Goal: Task Accomplishment & Management: Complete application form

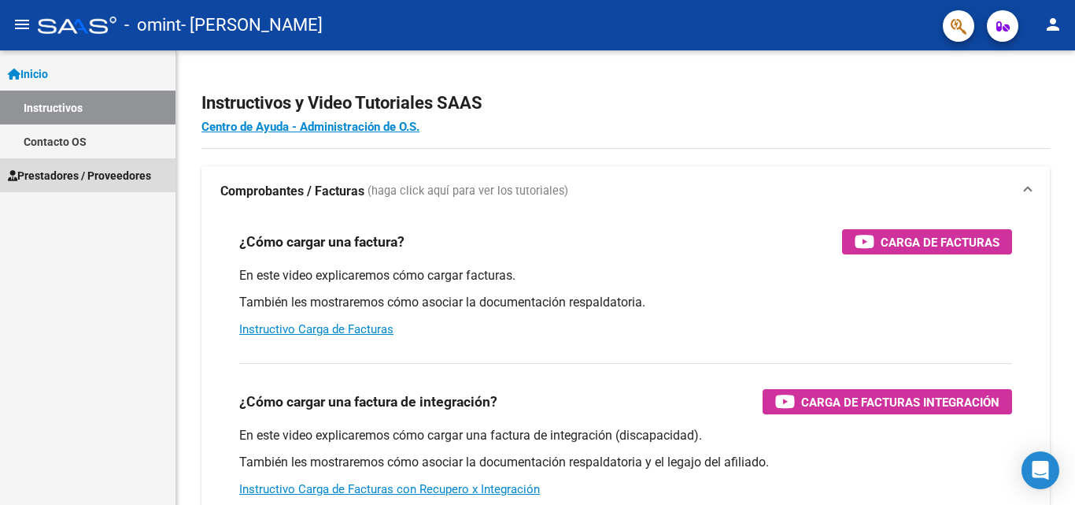
click at [72, 172] on span "Prestadores / Proveedores" at bounding box center [79, 175] width 143 height 17
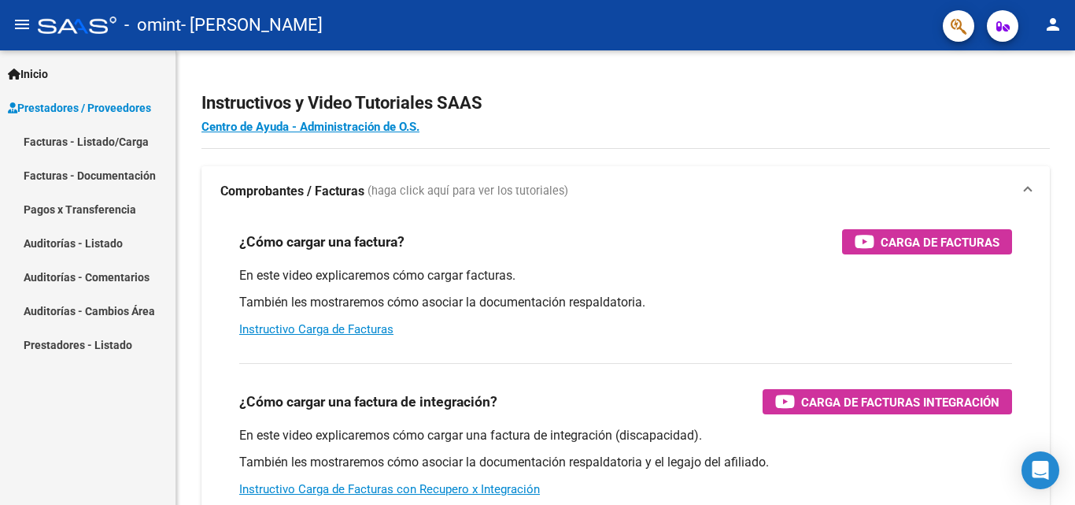
click at [102, 143] on link "Facturas - Listado/Carga" at bounding box center [88, 141] width 176 height 34
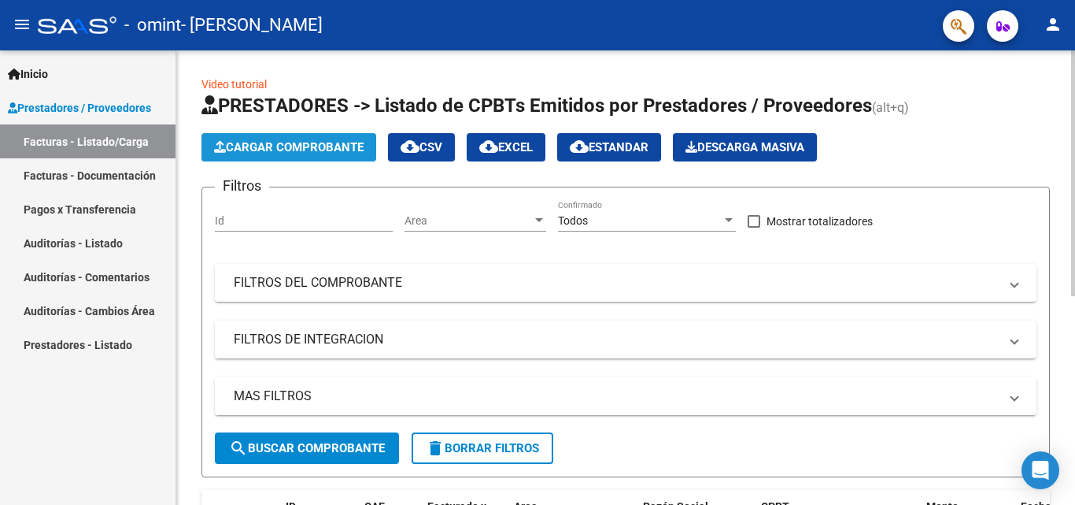
click at [301, 144] on span "Cargar Comprobante" at bounding box center [289, 147] width 150 height 14
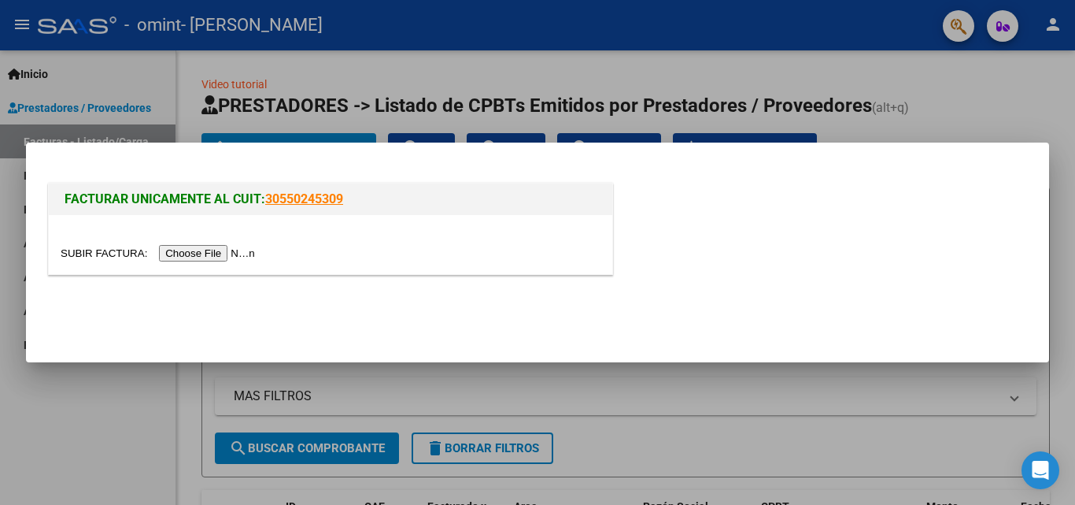
click at [224, 254] on input "file" at bounding box center [160, 253] width 199 height 17
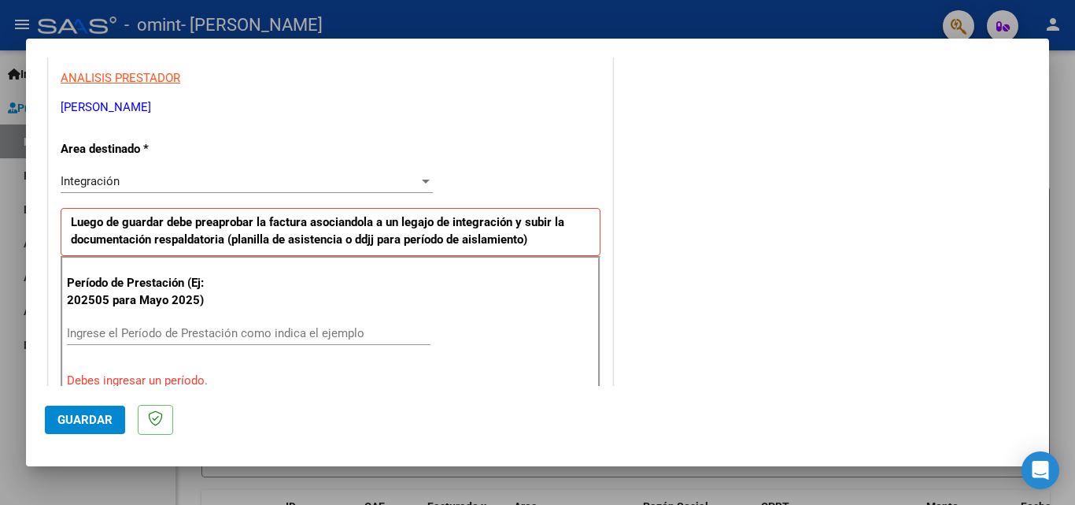
scroll to position [315, 0]
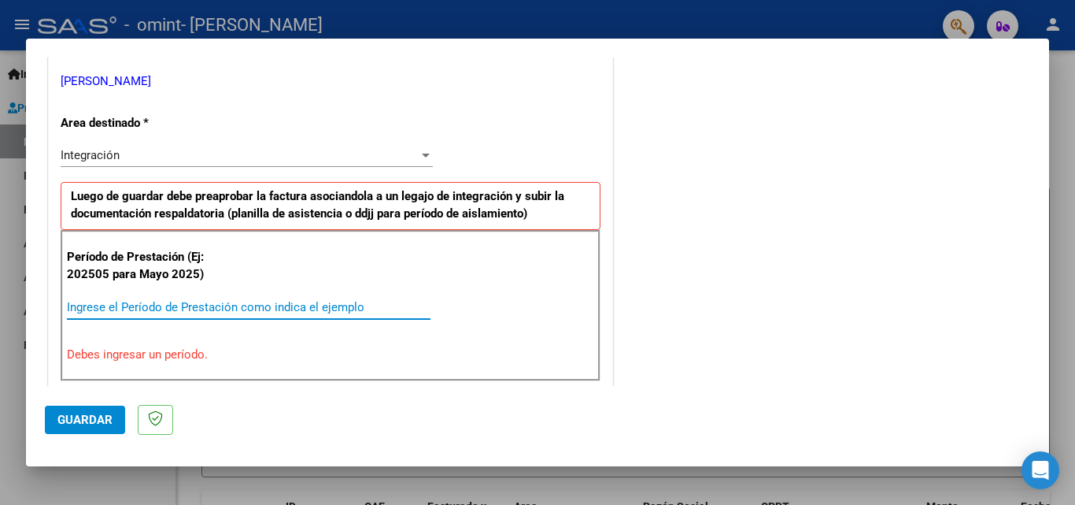
click at [105, 306] on input "Ingrese el Período de Prestación como indica el ejemplo" at bounding box center [249, 307] width 364 height 14
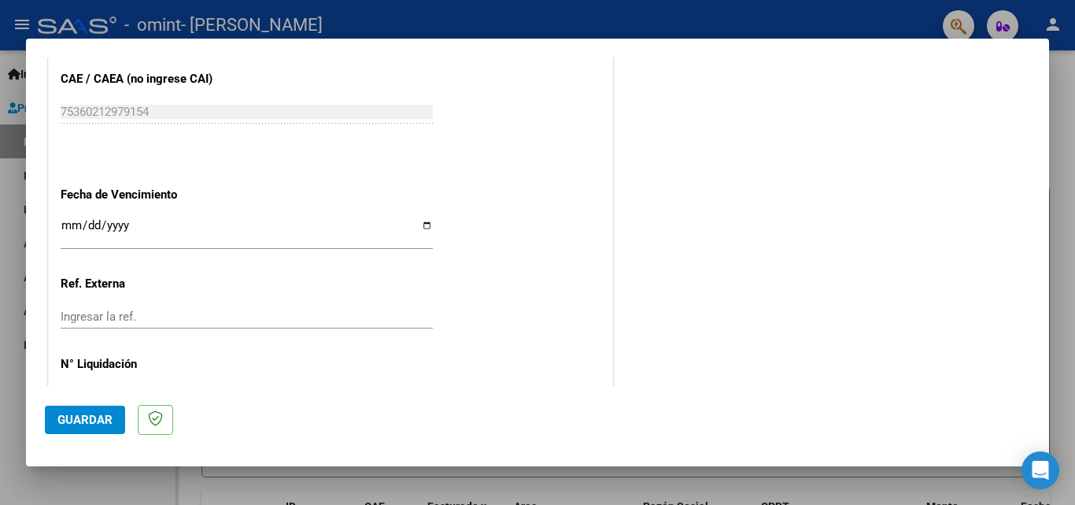
scroll to position [1023, 0]
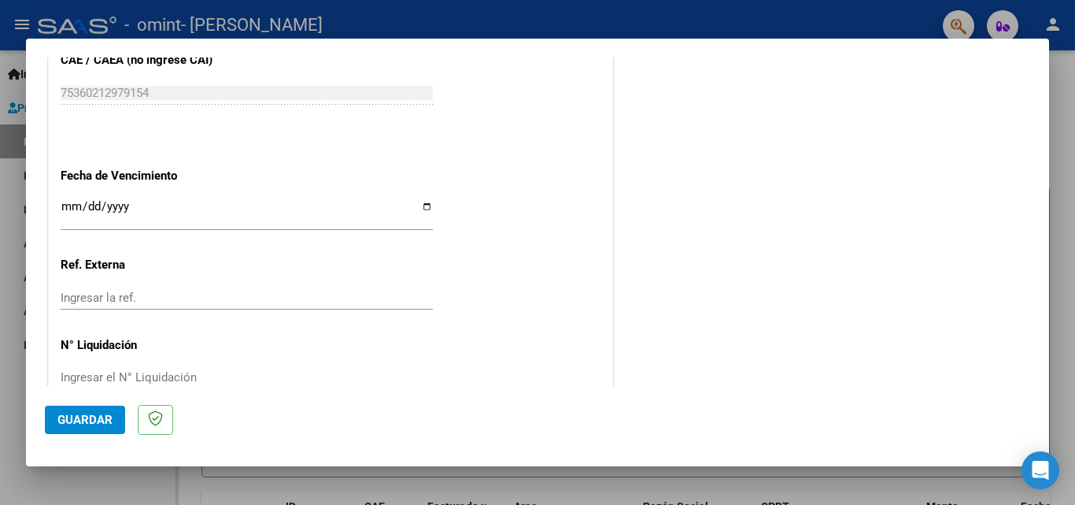
type input "202508"
click at [419, 208] on input "Ingresar la fecha" at bounding box center [247, 212] width 372 height 25
click at [423, 207] on input "Ingresar la fecha" at bounding box center [247, 212] width 372 height 25
type input "[DATE]"
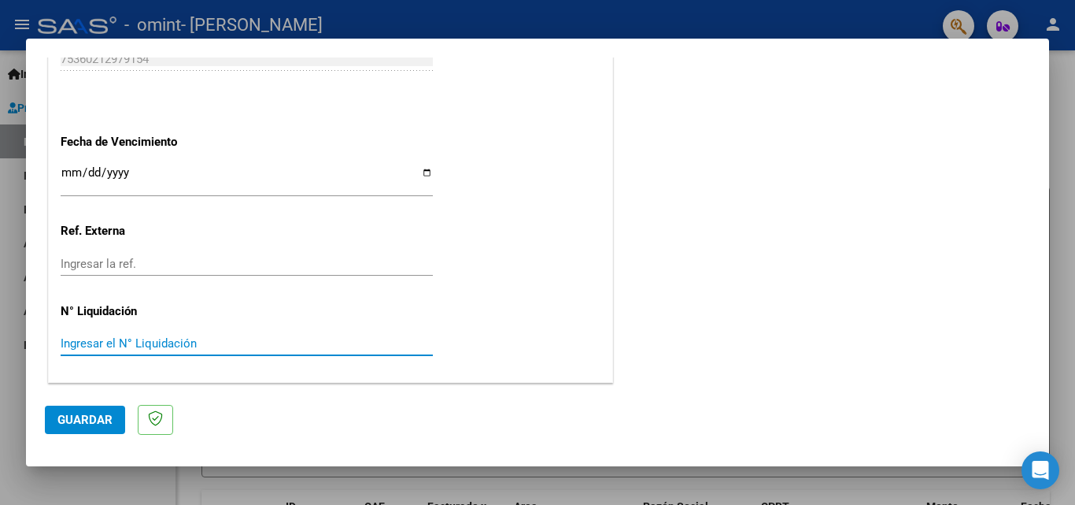
click at [125, 346] on input "Ingresar el N° Liquidación" at bounding box center [247, 343] width 372 height 14
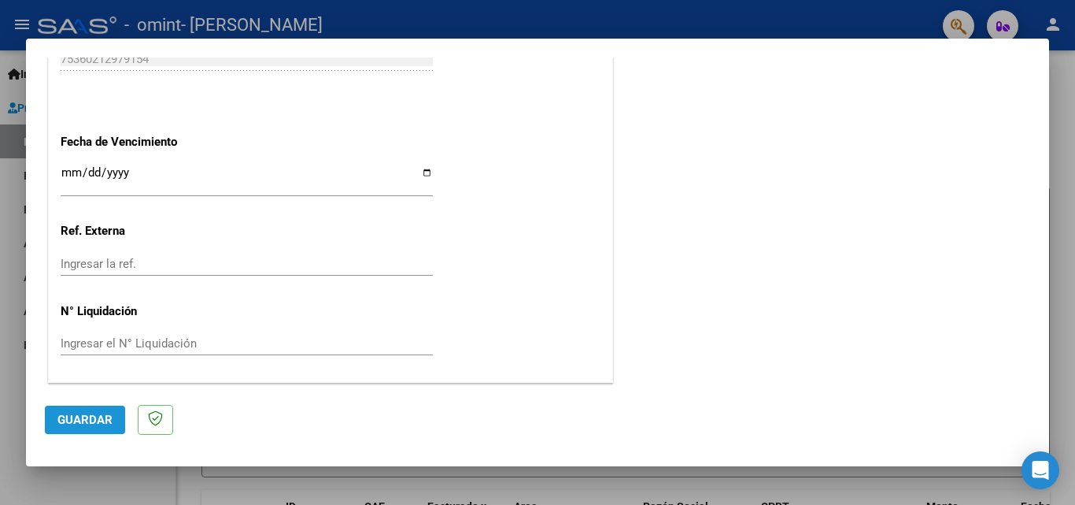
click at [86, 423] on span "Guardar" at bounding box center [84, 419] width 55 height 14
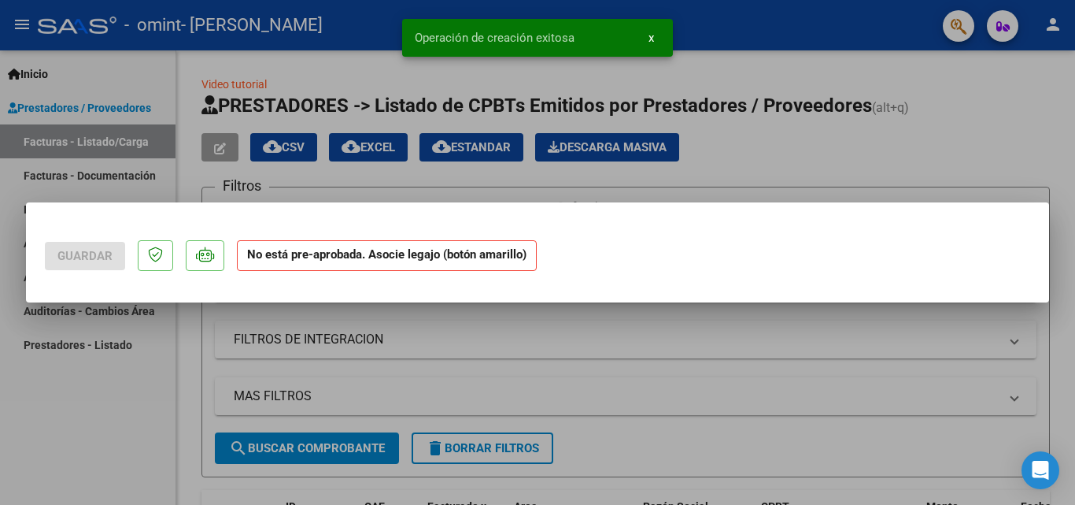
scroll to position [0, 0]
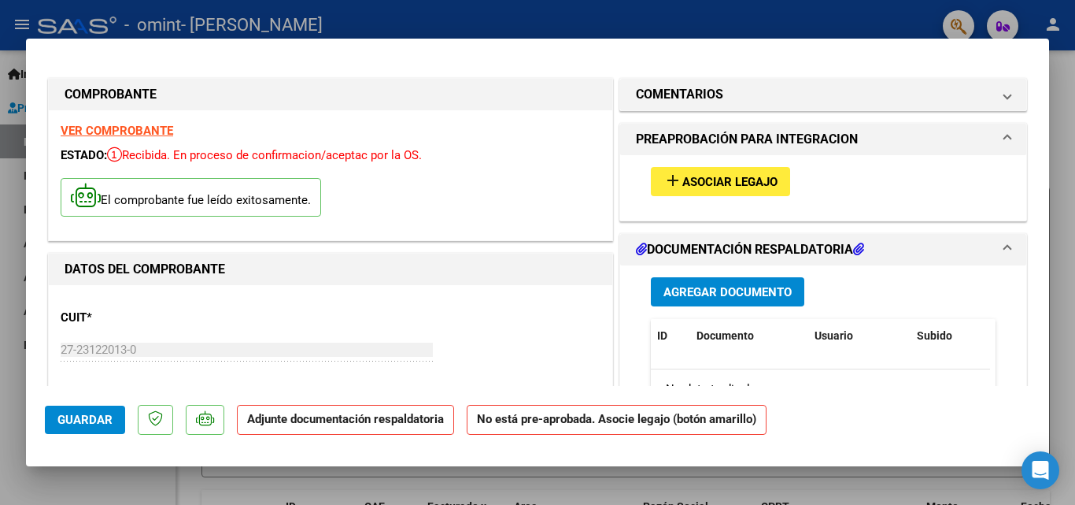
click at [750, 183] on span "Asociar Legajo" at bounding box center [729, 182] width 95 height 14
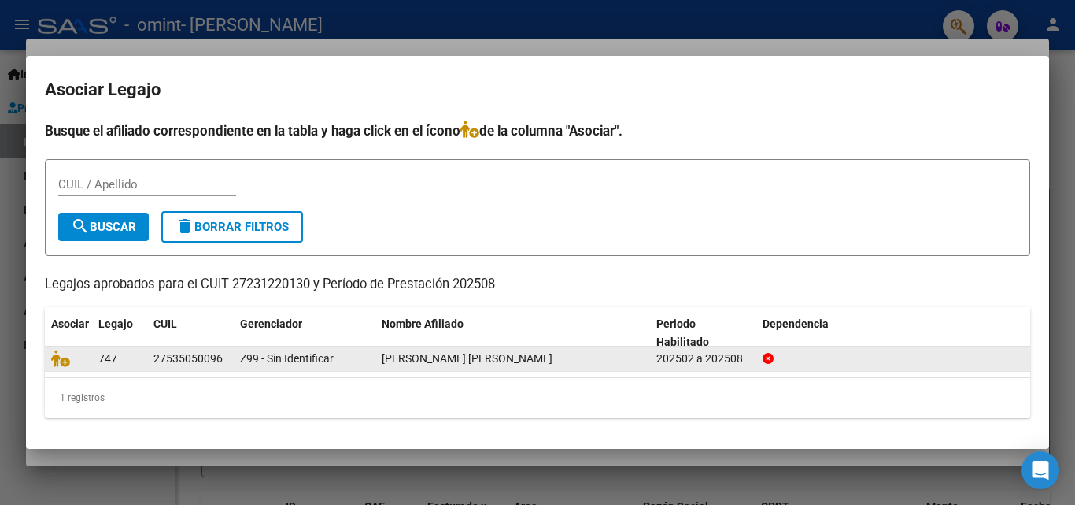
click at [105, 361] on span "747" at bounding box center [107, 358] width 19 height 13
click at [176, 355] on div "27535050096" at bounding box center [187, 358] width 69 height 18
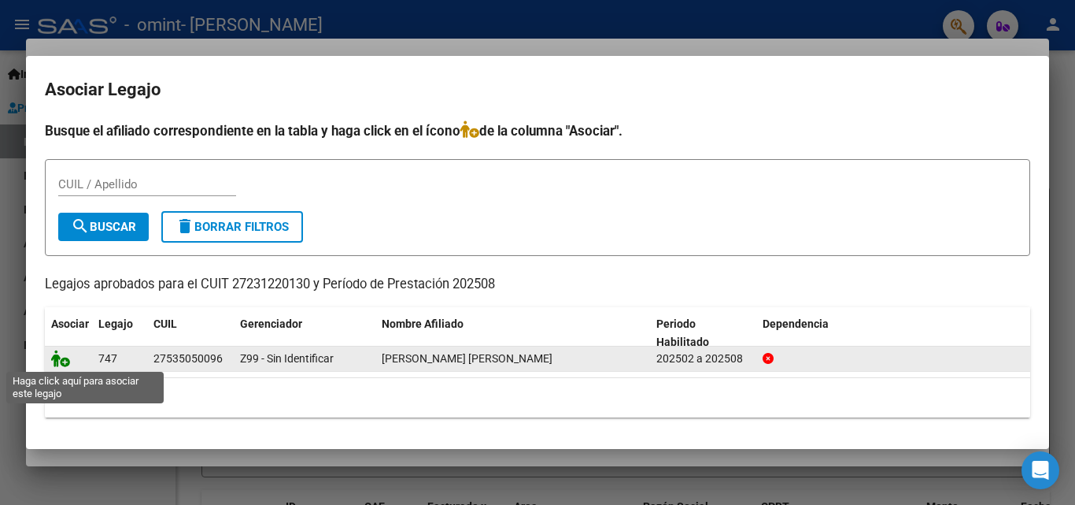
click at [54, 358] on icon at bounding box center [60, 357] width 19 height 17
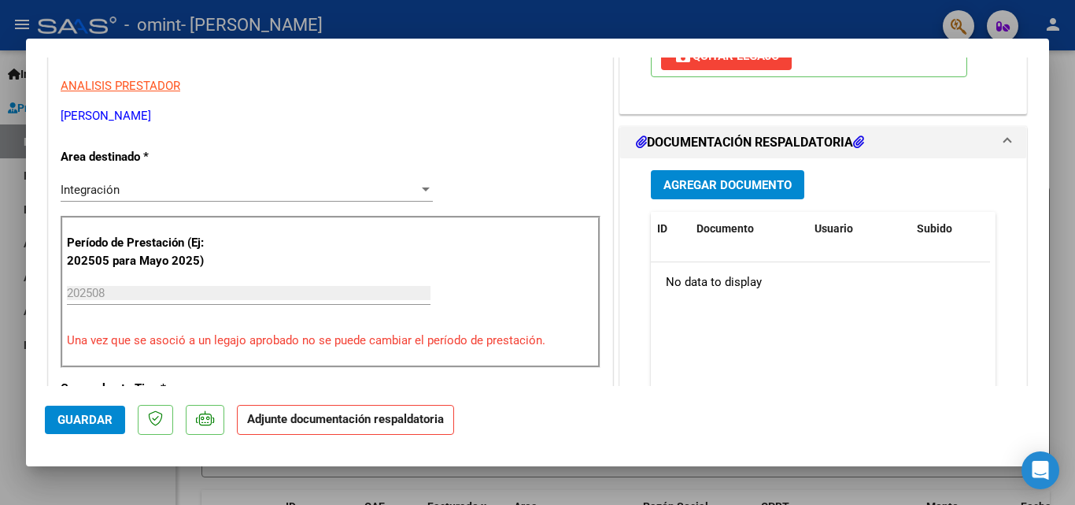
scroll to position [315, 0]
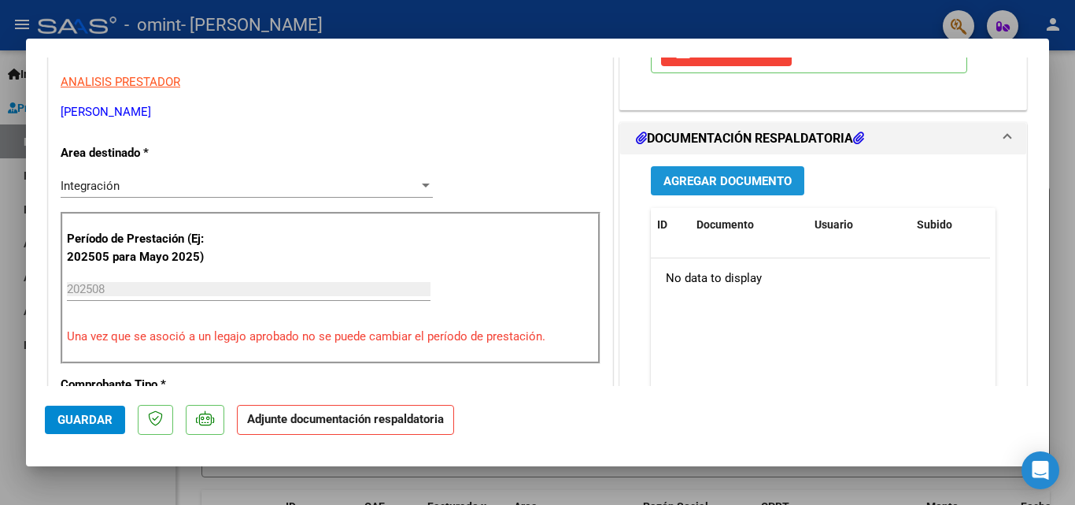
click at [734, 182] on span "Agregar Documento" at bounding box center [728, 181] width 128 height 14
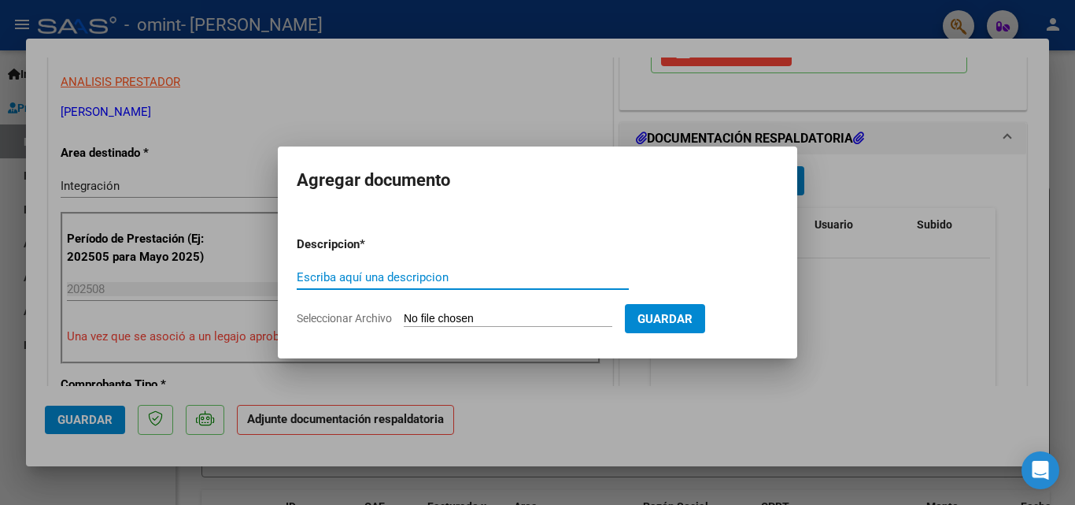
click at [312, 275] on input "Escriba aquí una descripcion" at bounding box center [463, 277] width 332 height 14
click at [346, 272] on input "Escriba aquí una descripcion" at bounding box center [463, 277] width 332 height 14
type input "planilla de asistencia"
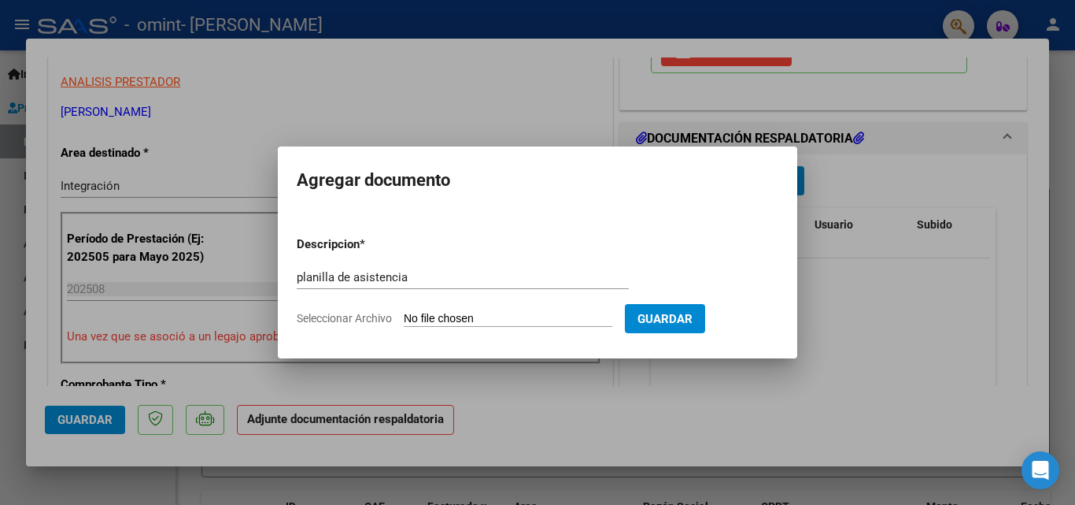
click at [493, 321] on input "Seleccionar Archivo" at bounding box center [508, 319] width 209 height 15
type input "C:\fakepath\[PERSON_NAME] 825.pdf"
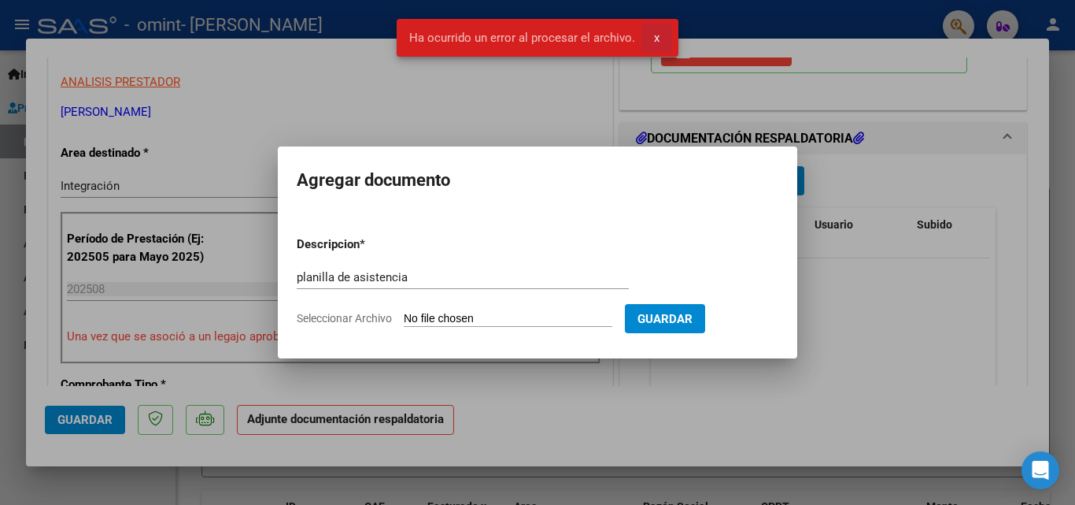
click at [654, 37] on span "x" at bounding box center [657, 38] width 6 height 14
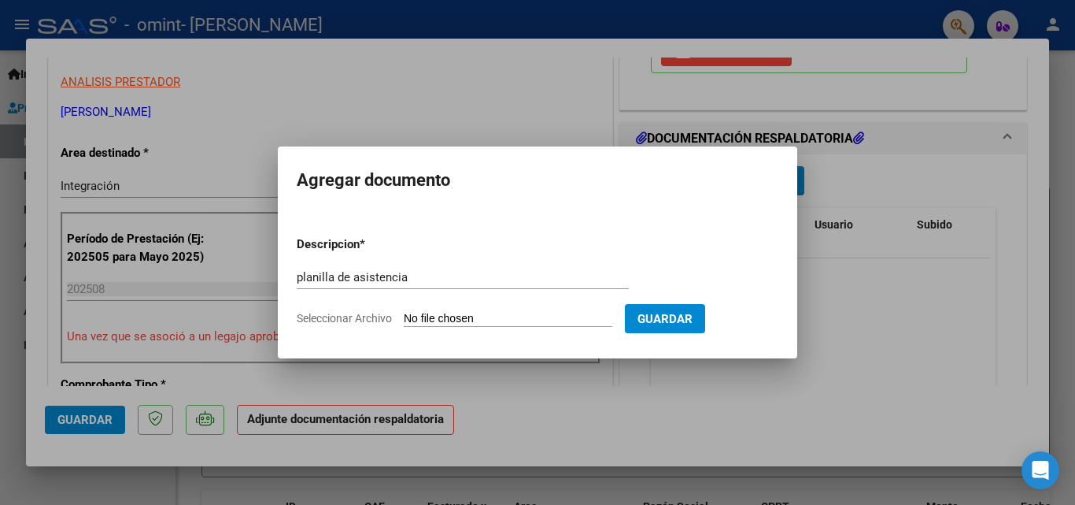
click at [476, 323] on input "Seleccionar Archivo" at bounding box center [508, 319] width 209 height 15
type input "C:\fakepath\[PERSON_NAME] 825.pdf"
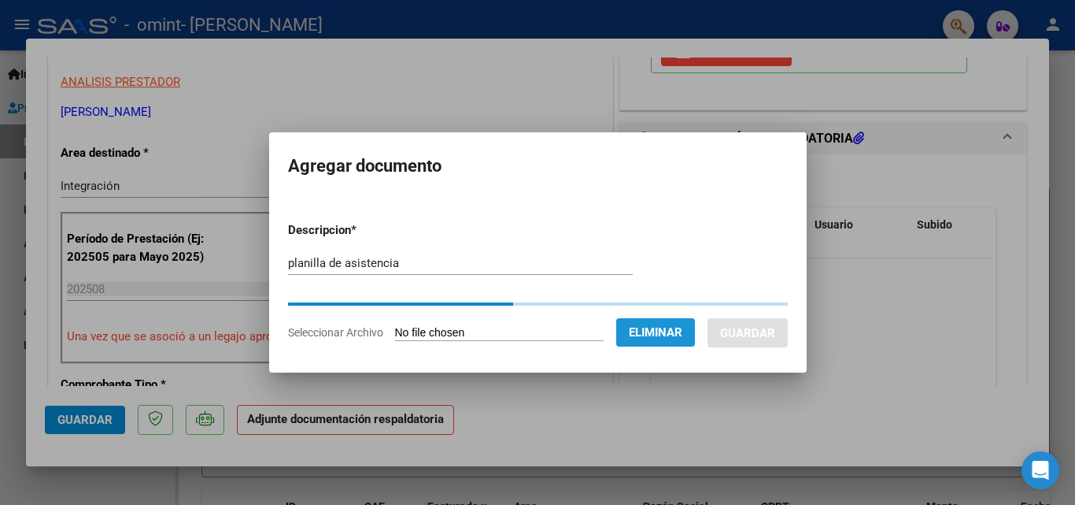
click at [668, 328] on span "Eliminar" at bounding box center [656, 332] width 54 height 14
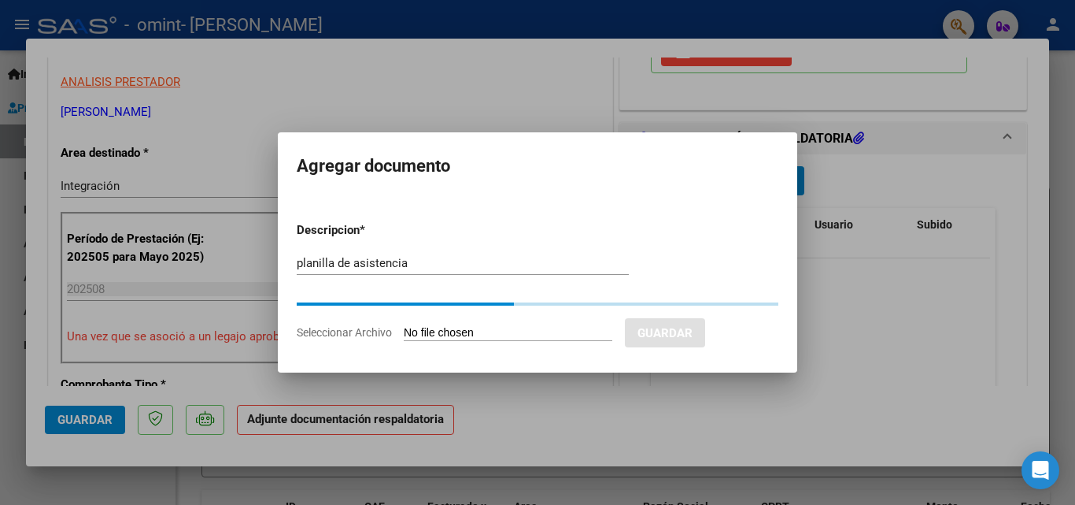
click at [547, 323] on form "Descripcion * planilla de asistencia Escriba aquí una descripcion Seleccionar A…" at bounding box center [538, 280] width 482 height 143
click at [855, 292] on div at bounding box center [537, 252] width 1075 height 505
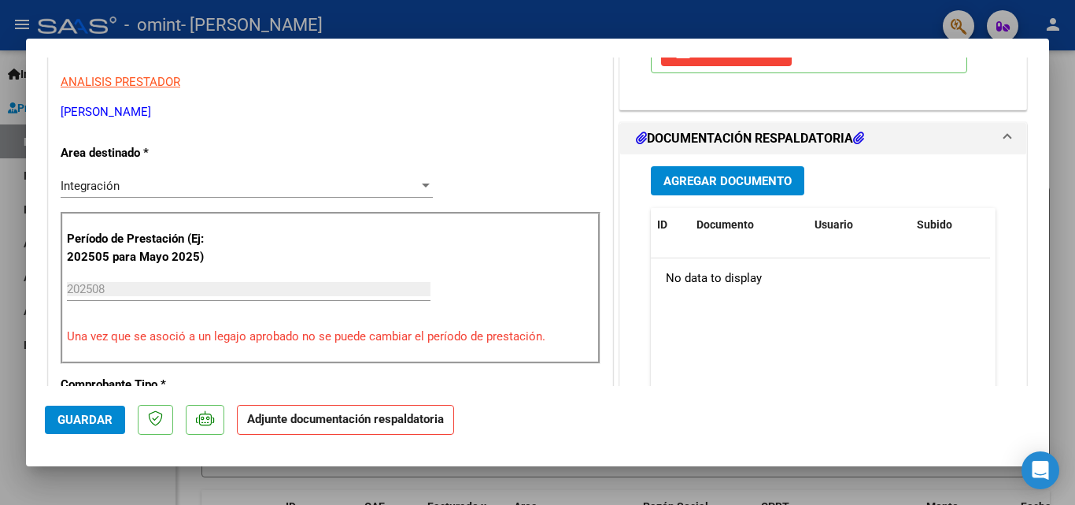
click at [739, 179] on span "Agregar Documento" at bounding box center [728, 181] width 128 height 14
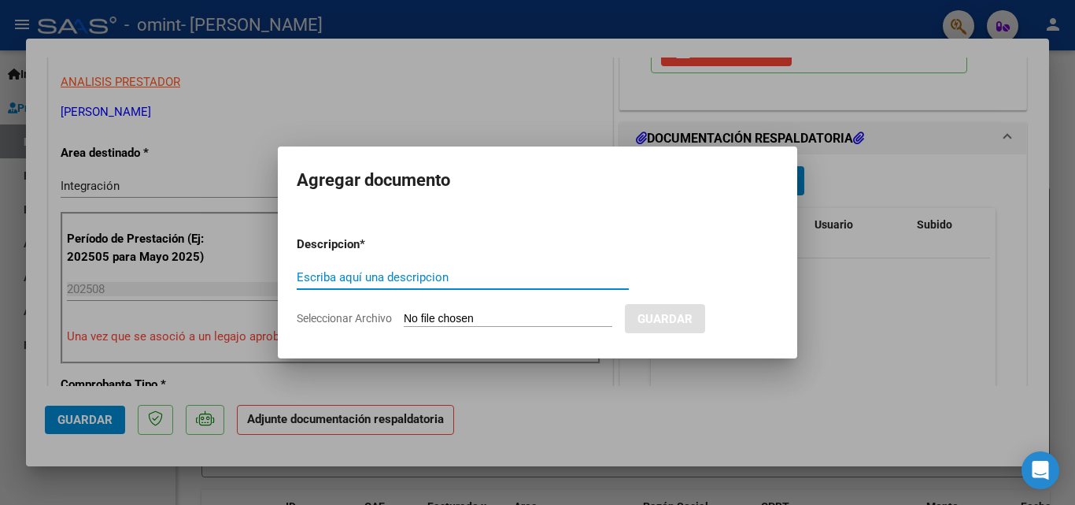
click at [347, 277] on input "Escriba aquí una descripcion" at bounding box center [463, 277] width 332 height 14
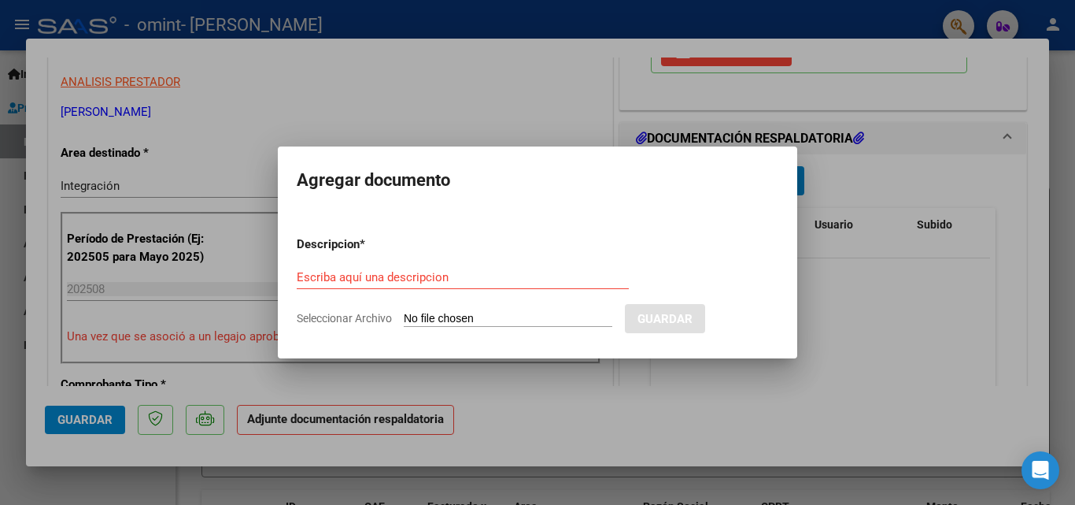
click at [465, 322] on input "Seleccionar Archivo" at bounding box center [508, 319] width 209 height 15
type input "C:\fakepath\[PERSON_NAME] 825.pdf"
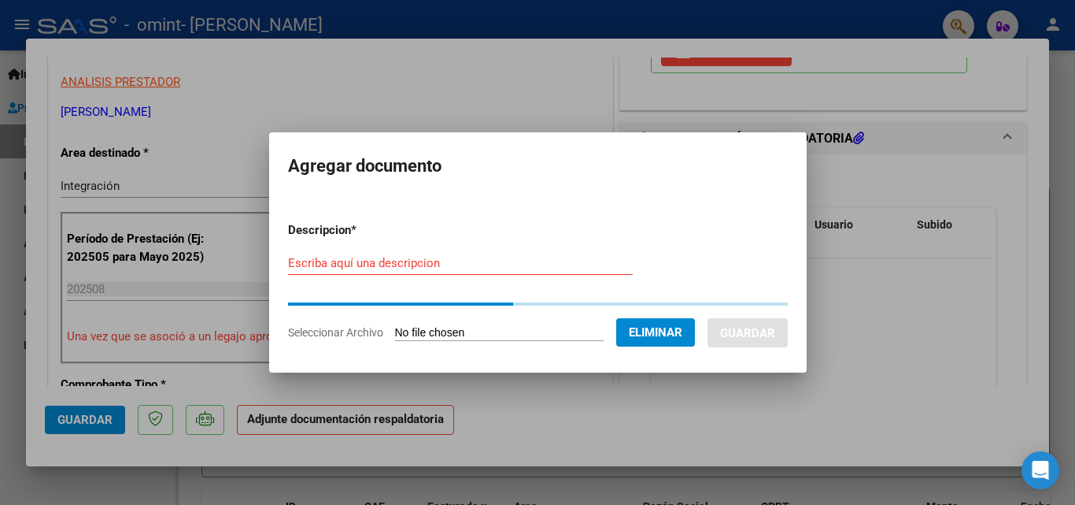
click at [403, 264] on input "Escriba aquí una descripcion" at bounding box center [460, 263] width 345 height 14
type input "planilla de asistencia"
click at [682, 331] on span "Eliminar" at bounding box center [656, 332] width 54 height 14
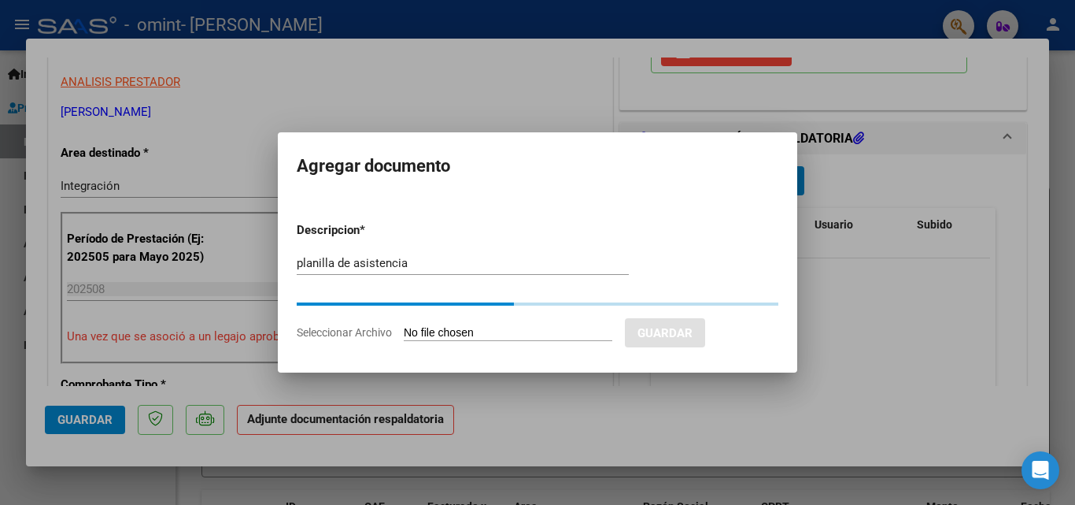
click at [919, 316] on div at bounding box center [537, 252] width 1075 height 505
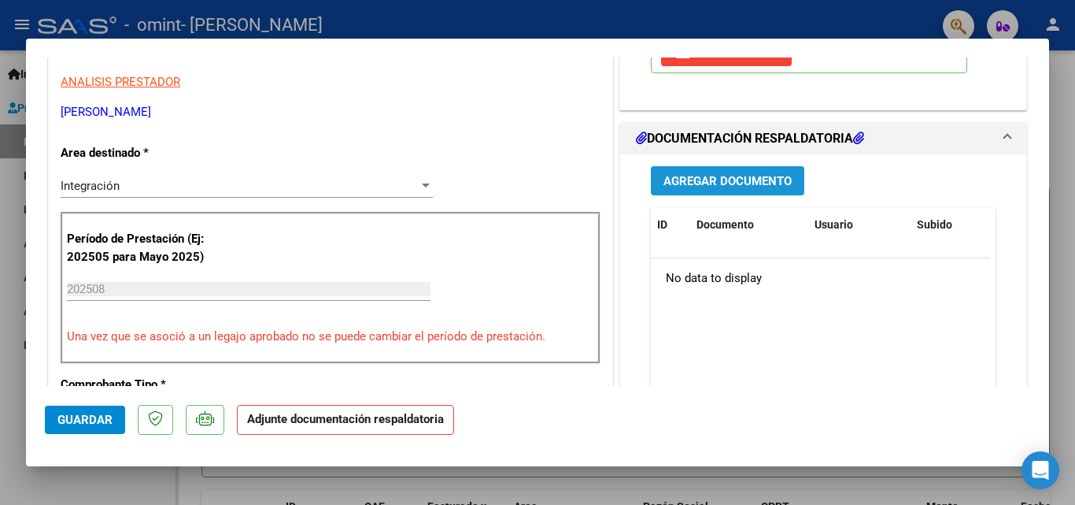
click at [713, 183] on span "Agregar Documento" at bounding box center [728, 181] width 128 height 14
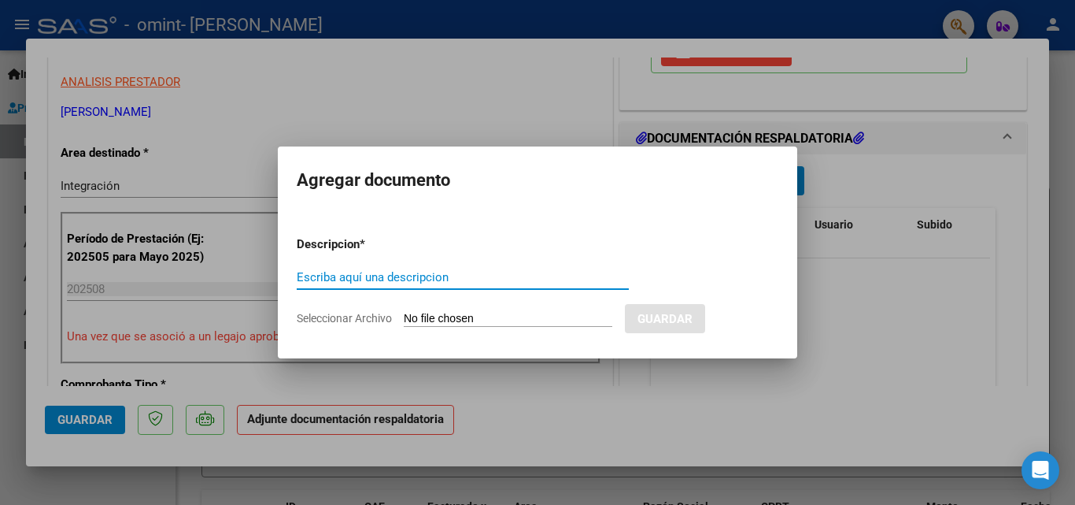
click at [330, 274] on input "Escriba aquí una descripcion" at bounding box center [463, 277] width 332 height 14
type input "planilla de asistencia"
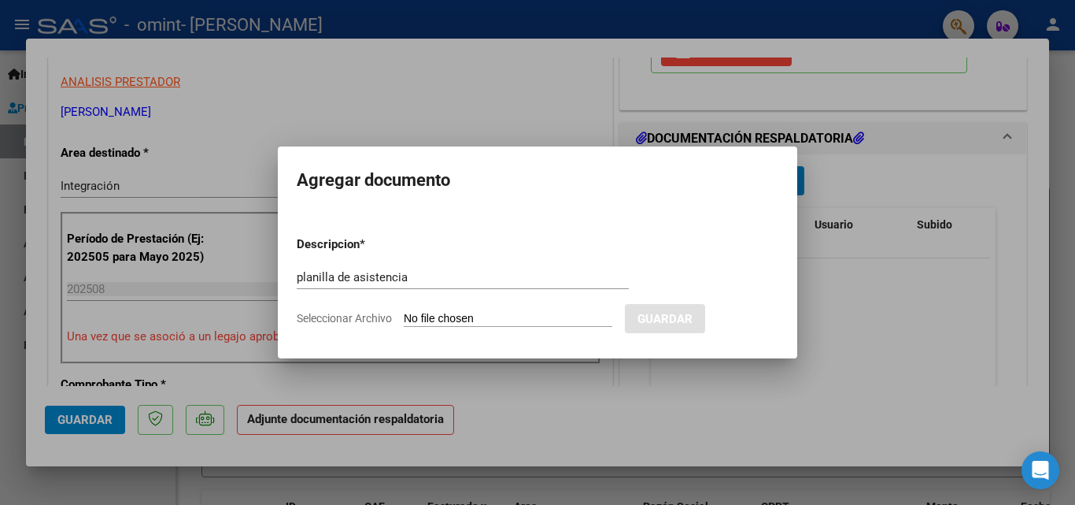
click at [416, 318] on input "Seleccionar Archivo" at bounding box center [508, 319] width 209 height 15
type input "C:\fakepath\[PERSON_NAME] 825.pdf"
click at [527, 321] on input "Seleccionar Archivo" at bounding box center [508, 319] width 209 height 15
type input "C:\fakepath\[PERSON_NAME] 825.pdf"
click at [471, 318] on input "Seleccionar Archivo" at bounding box center [508, 319] width 209 height 15
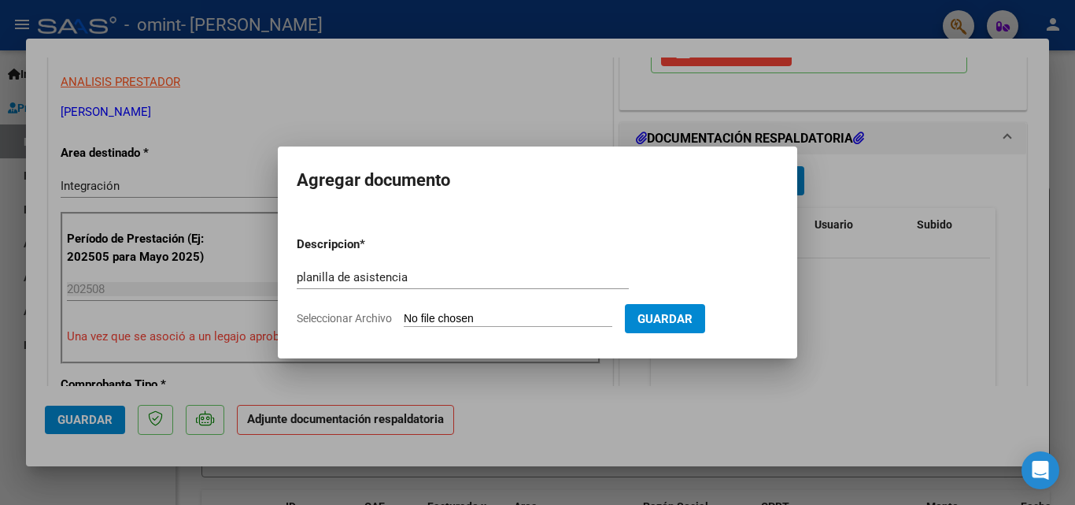
type input "C:\fakepath\[PERSON_NAME] 825.pdf"
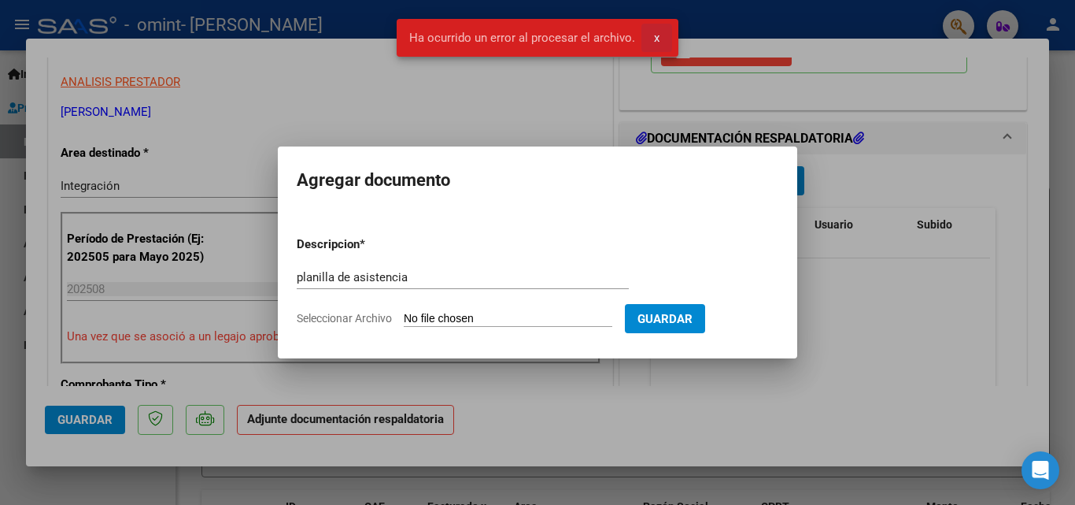
click at [651, 38] on button "x" at bounding box center [656, 38] width 31 height 28
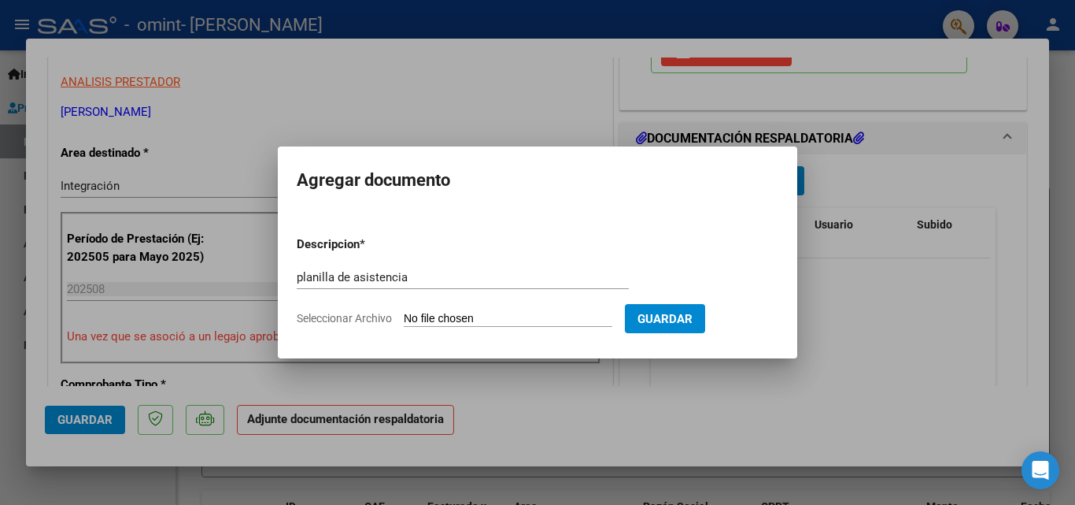
click at [423, 313] on input "Seleccionar Archivo" at bounding box center [508, 319] width 209 height 15
type input "C:\fakepath\[PERSON_NAME] 825.pdf"
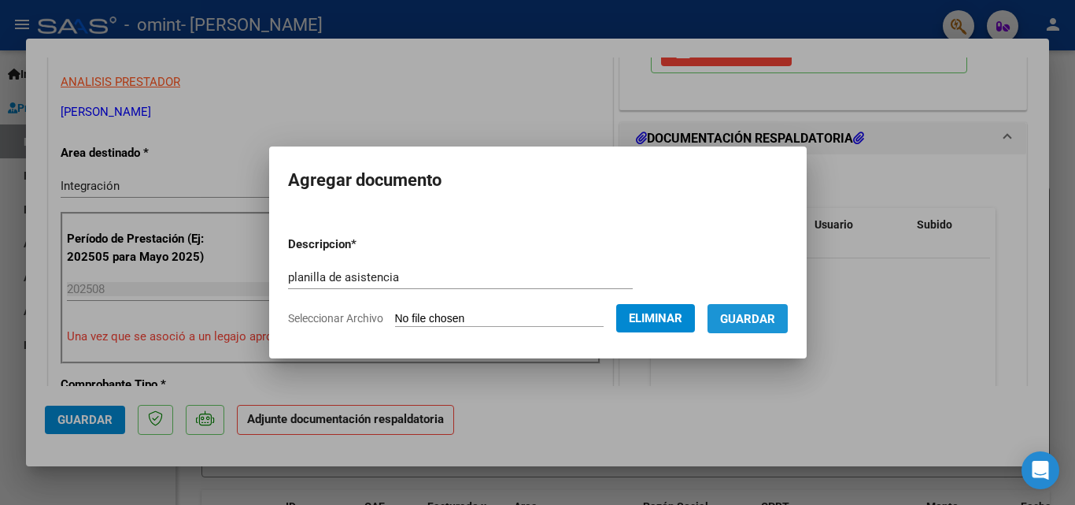
click at [760, 315] on span "Guardar" at bounding box center [747, 319] width 55 height 14
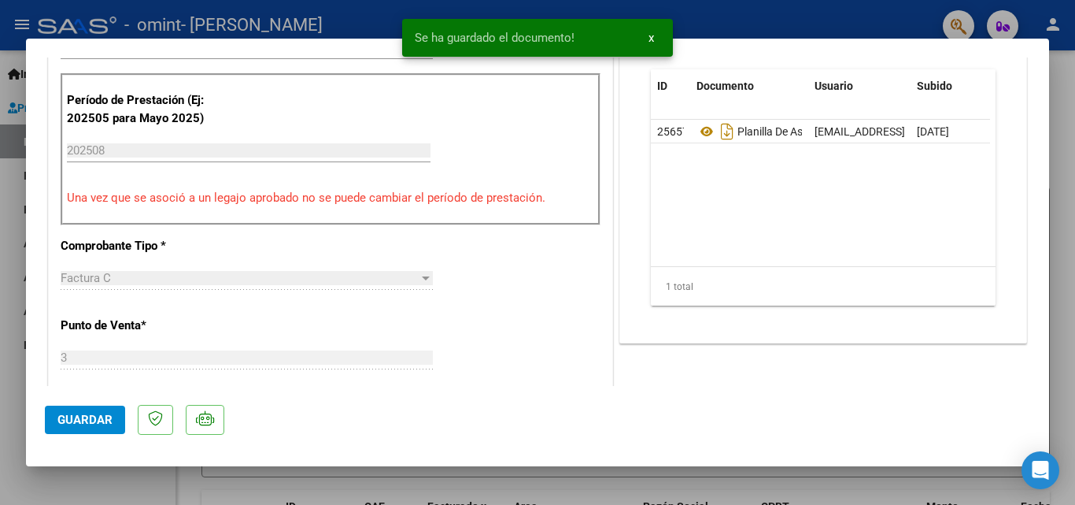
scroll to position [472, 0]
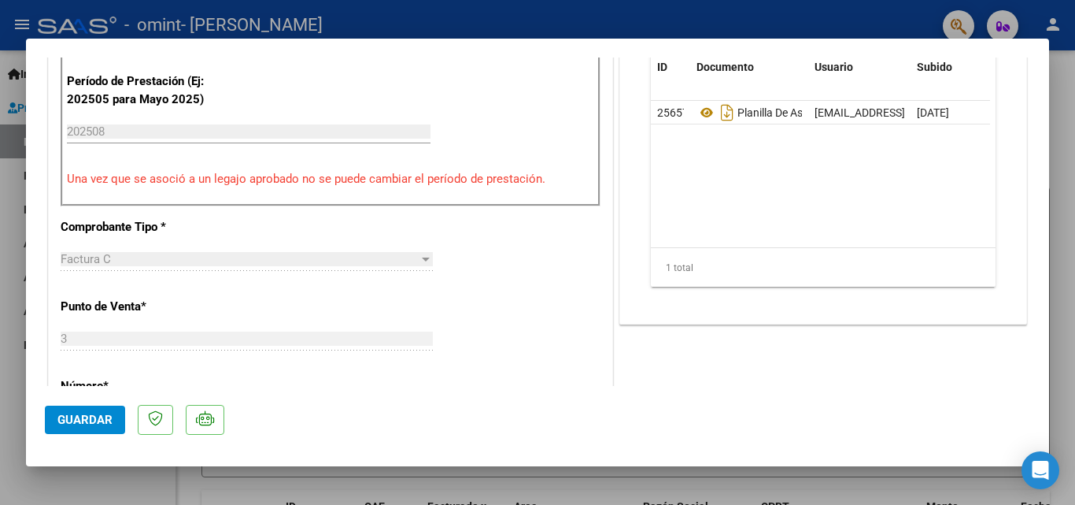
click at [90, 418] on span "Guardar" at bounding box center [84, 419] width 55 height 14
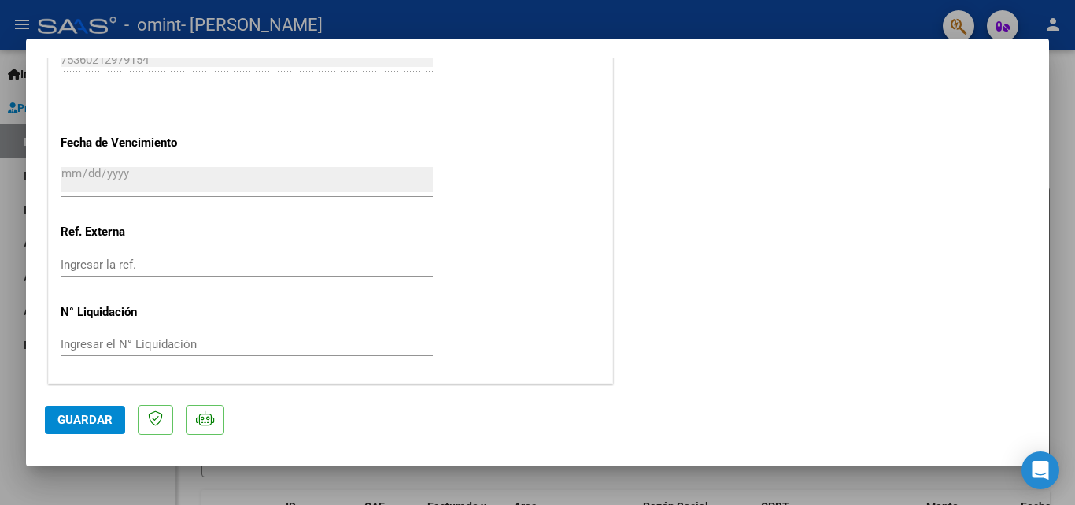
scroll to position [1081, 0]
click at [87, 420] on span "Guardar" at bounding box center [84, 419] width 55 height 14
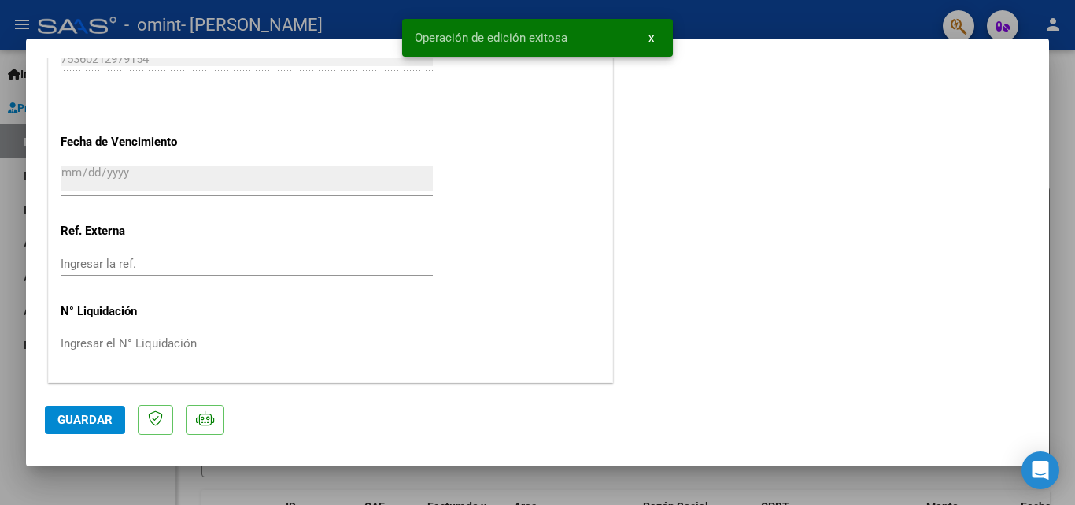
click at [608, 485] on div at bounding box center [537, 252] width 1075 height 505
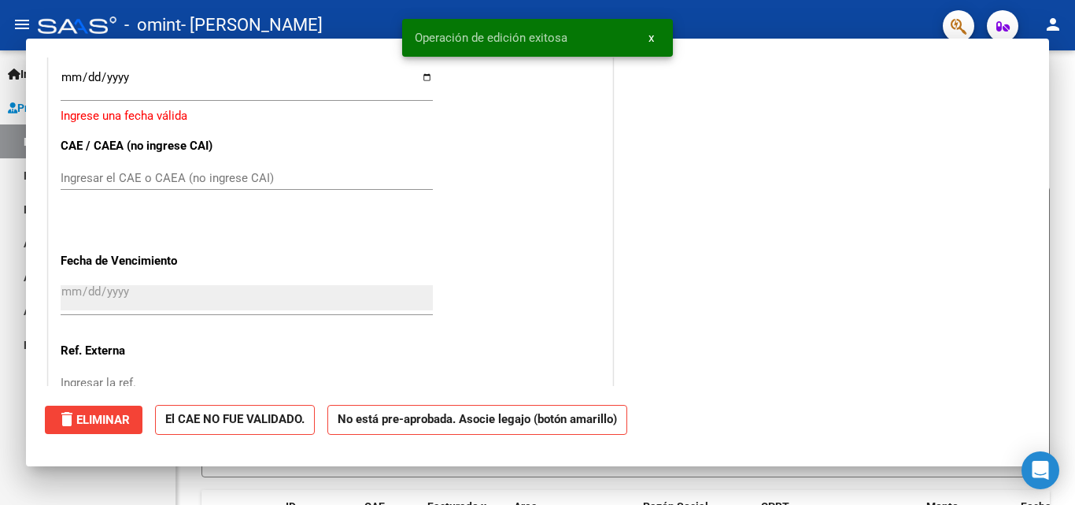
scroll to position [0, 0]
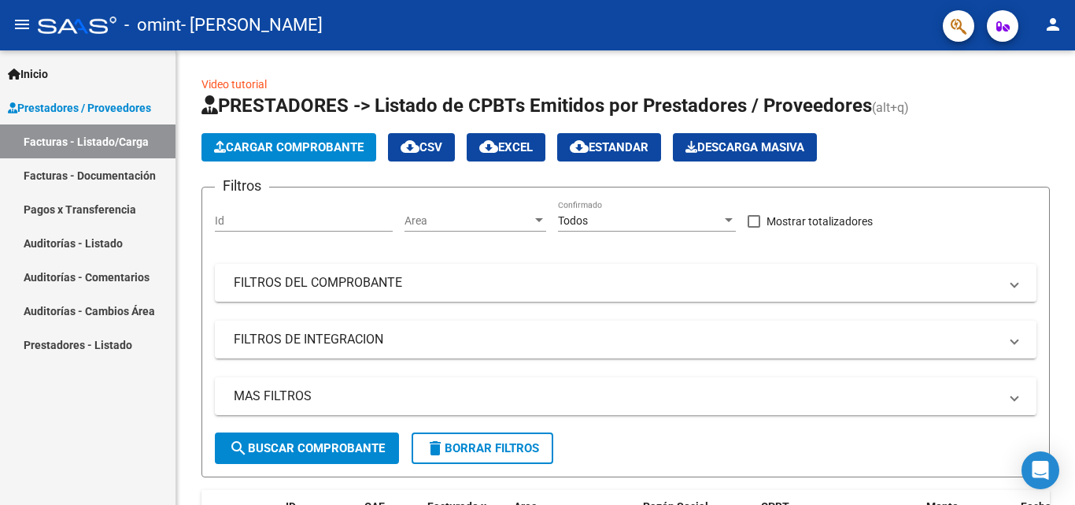
click at [69, 143] on link "Facturas - Listado/Carga" at bounding box center [88, 141] width 176 height 34
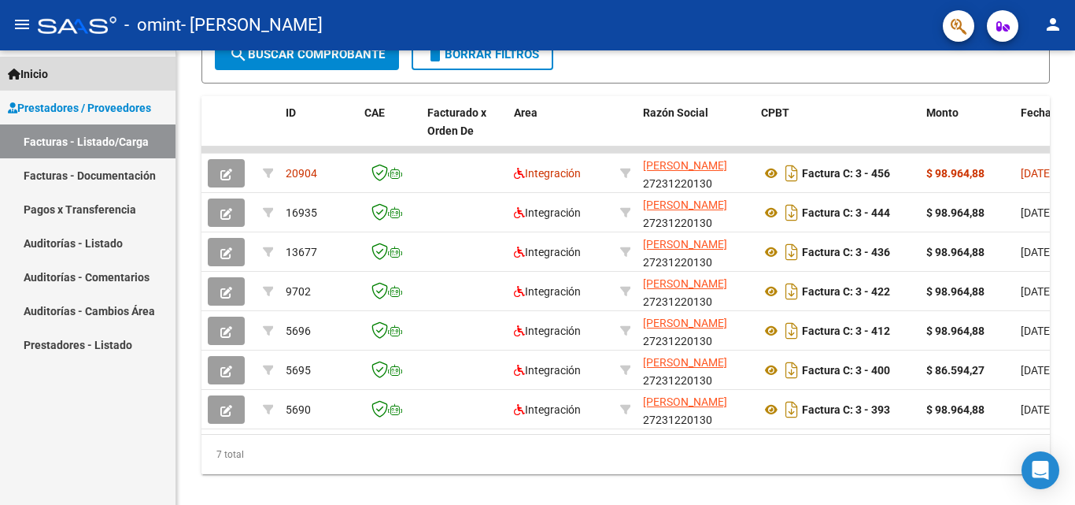
click at [30, 71] on span "Inicio" at bounding box center [28, 73] width 40 height 17
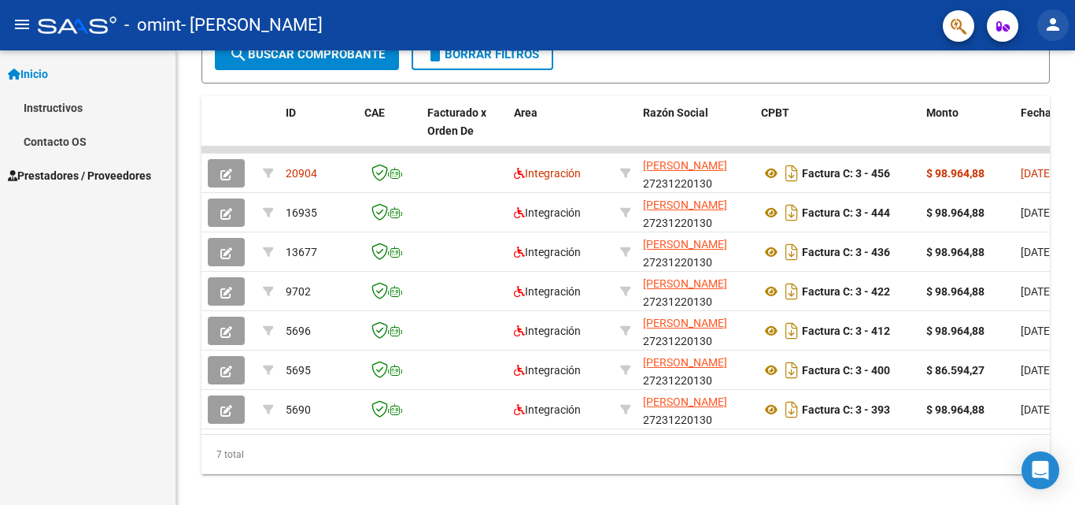
click at [1054, 31] on mat-icon "person" at bounding box center [1053, 24] width 19 height 19
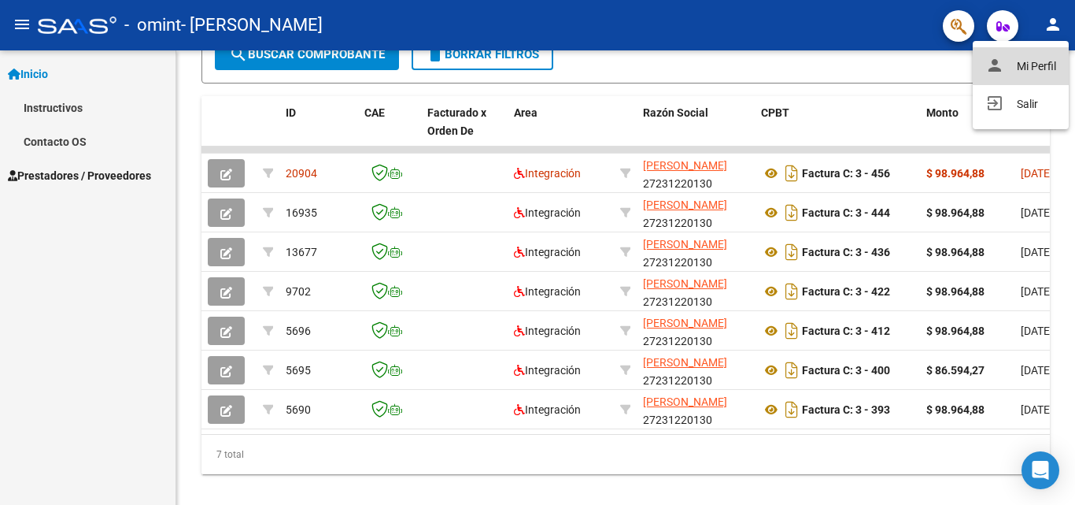
click at [1031, 65] on button "person Mi Perfil" at bounding box center [1021, 66] width 96 height 38
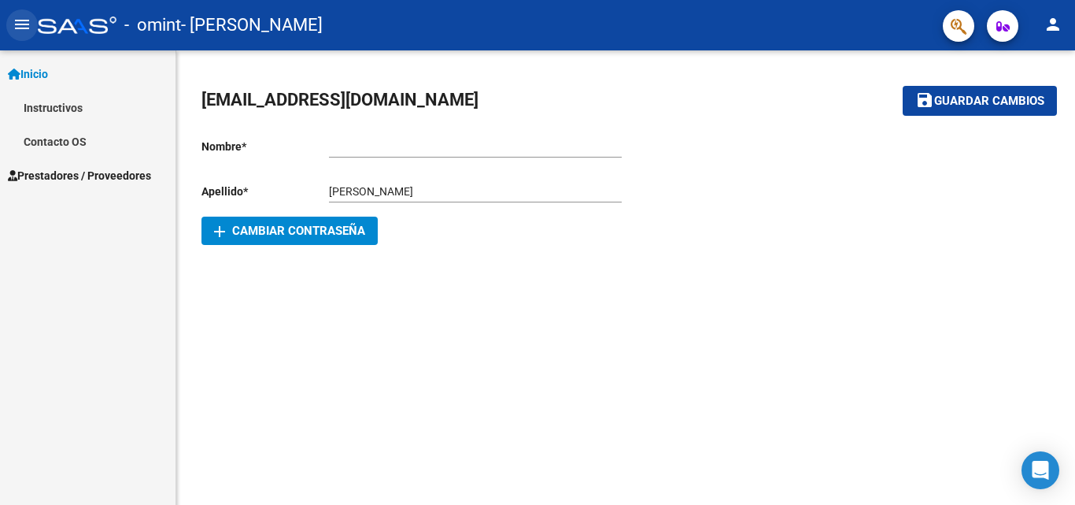
click at [29, 28] on mat-icon "menu" at bounding box center [22, 24] width 19 height 19
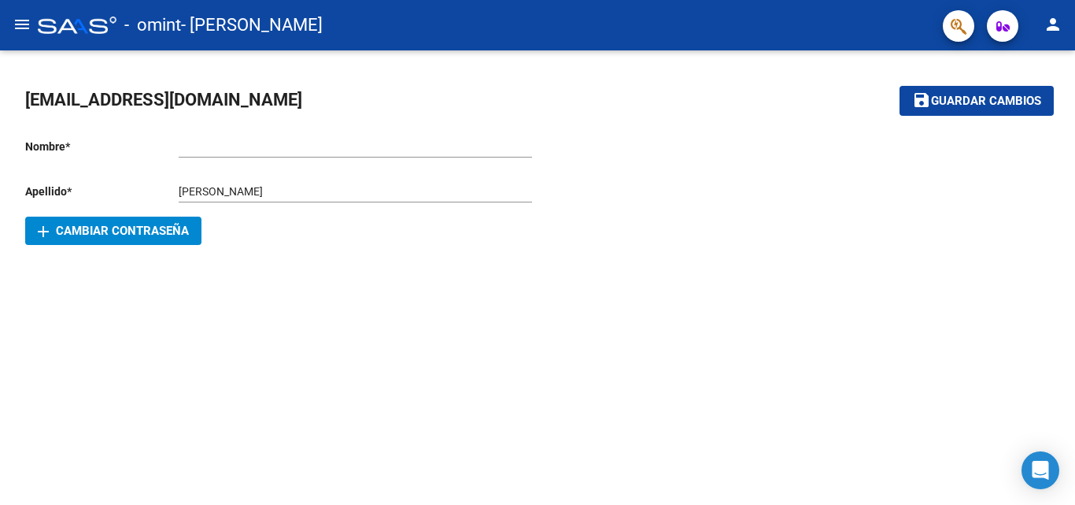
click at [1052, 24] on mat-icon "person" at bounding box center [1053, 24] width 19 height 19
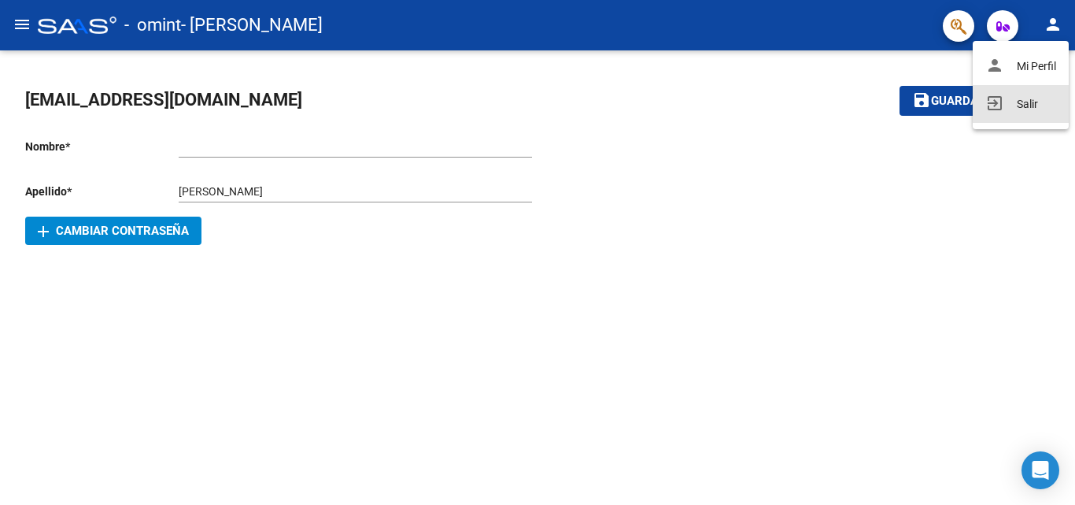
click at [1029, 103] on button "exit_to_app Salir" at bounding box center [1021, 104] width 96 height 38
